Goal: Information Seeking & Learning: Learn about a topic

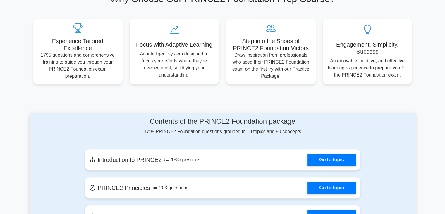
scroll to position [59, 0]
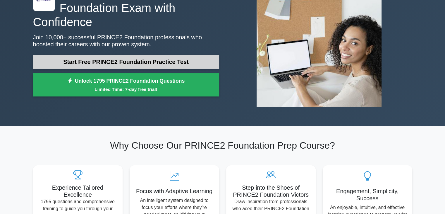
click at [156, 57] on link "Start Free PRINCE2 Foundation Practice Test" at bounding box center [126, 62] width 186 height 14
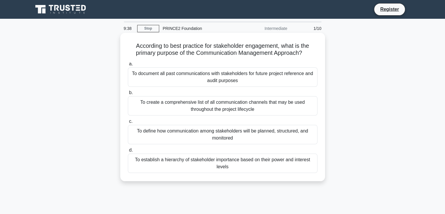
click at [230, 139] on div "To define how communication among stakeholders will be planned, structured, and…" at bounding box center [223, 134] width 190 height 19
click at [128, 123] on input "c. To define how communication among stakeholders will be planned, structured, …" at bounding box center [128, 121] width 0 height 4
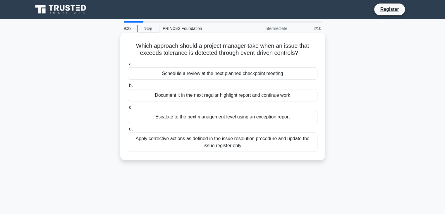
click at [261, 146] on div "Apply corrective actions as defined in the issue resolution procedure and updat…" at bounding box center [223, 141] width 190 height 19
click at [128, 131] on input "d. Apply corrective actions as defined in the issue resolution procedure and up…" at bounding box center [128, 129] width 0 height 4
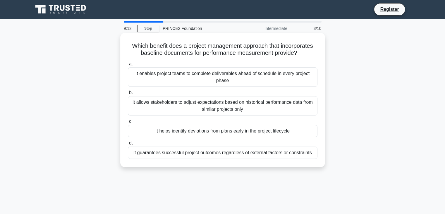
click at [185, 44] on h5 "Which benefit does a project management approach that incorporates baseline doc…" at bounding box center [222, 49] width 191 height 15
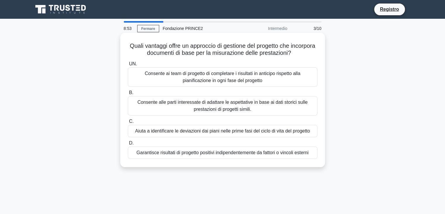
click at [272, 131] on font "Aiuta a identificare le deviazioni dai piani nelle prime fasi del ciclo di vita…" at bounding box center [222, 130] width 175 height 5
click at [128, 123] on input "C. Aiuta a identificare le deviazioni dai piani nelle prime fasi del ciclo di v…" at bounding box center [128, 121] width 0 height 4
